Goal: Go to known website: Go to known website

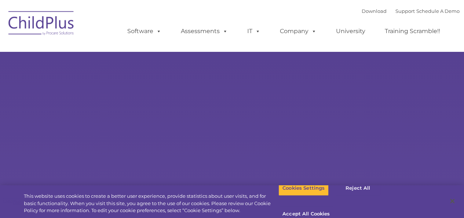
type input ""
select select "MEDIUM"
type input ""
select select "MEDIUM"
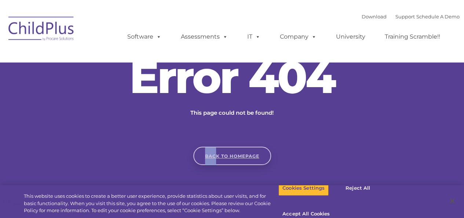
drag, startPoint x: 194, startPoint y: 139, endPoint x: 216, endPoint y: 159, distance: 29.6
click at [216, 159] on div "Error 404 This page could not be found! Back to homepage" at bounding box center [232, 110] width 464 height 110
click at [216, 159] on link "Back to homepage" at bounding box center [232, 155] width 78 height 18
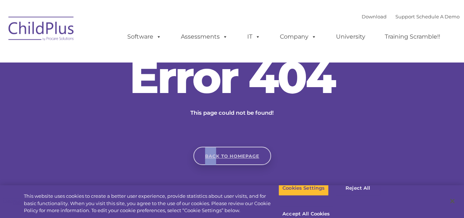
click at [216, 159] on link "Back to homepage" at bounding box center [232, 155] width 78 height 18
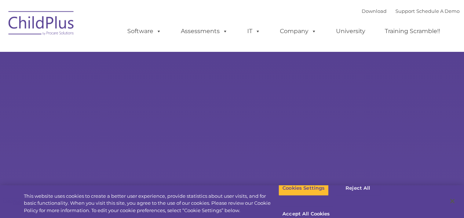
type input ""
select select "MEDIUM"
